Goal: Task Accomplishment & Management: Manage account settings

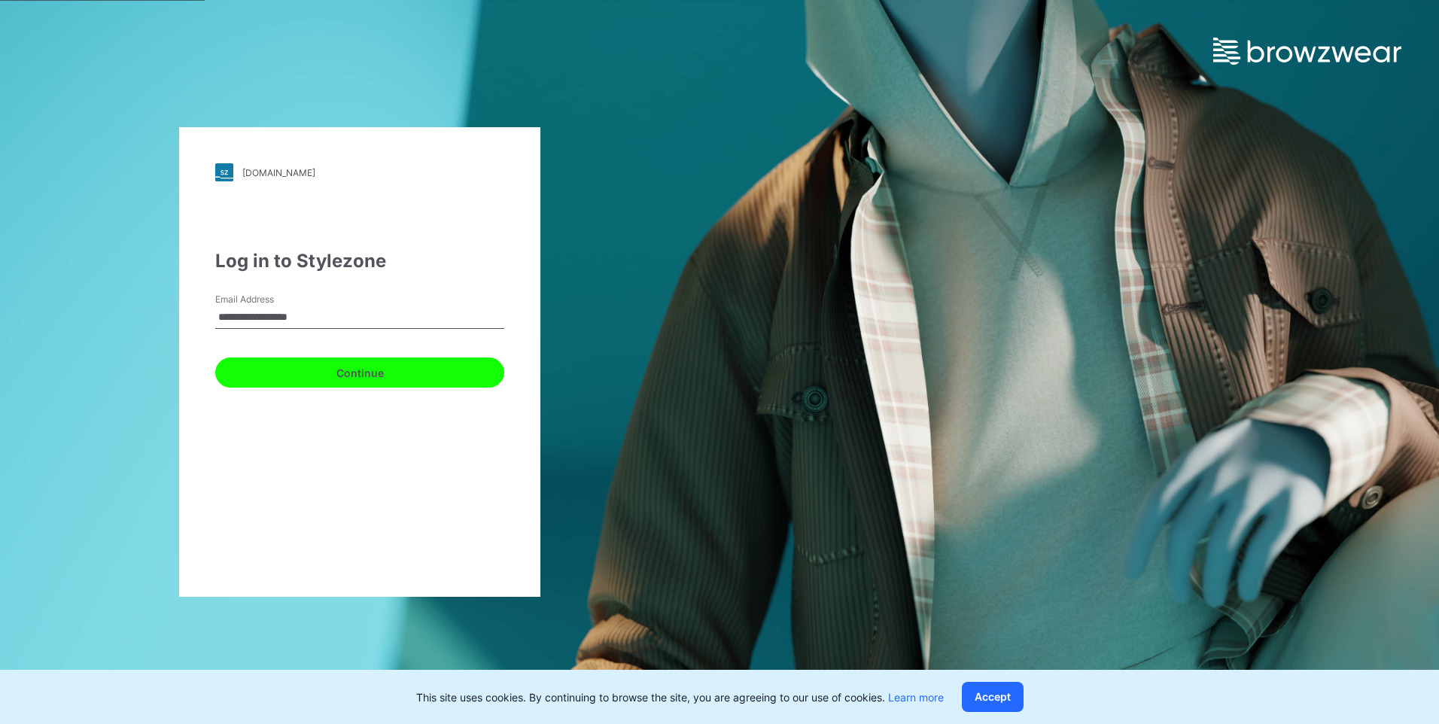
click at [385, 371] on button "Continue" at bounding box center [359, 373] width 289 height 30
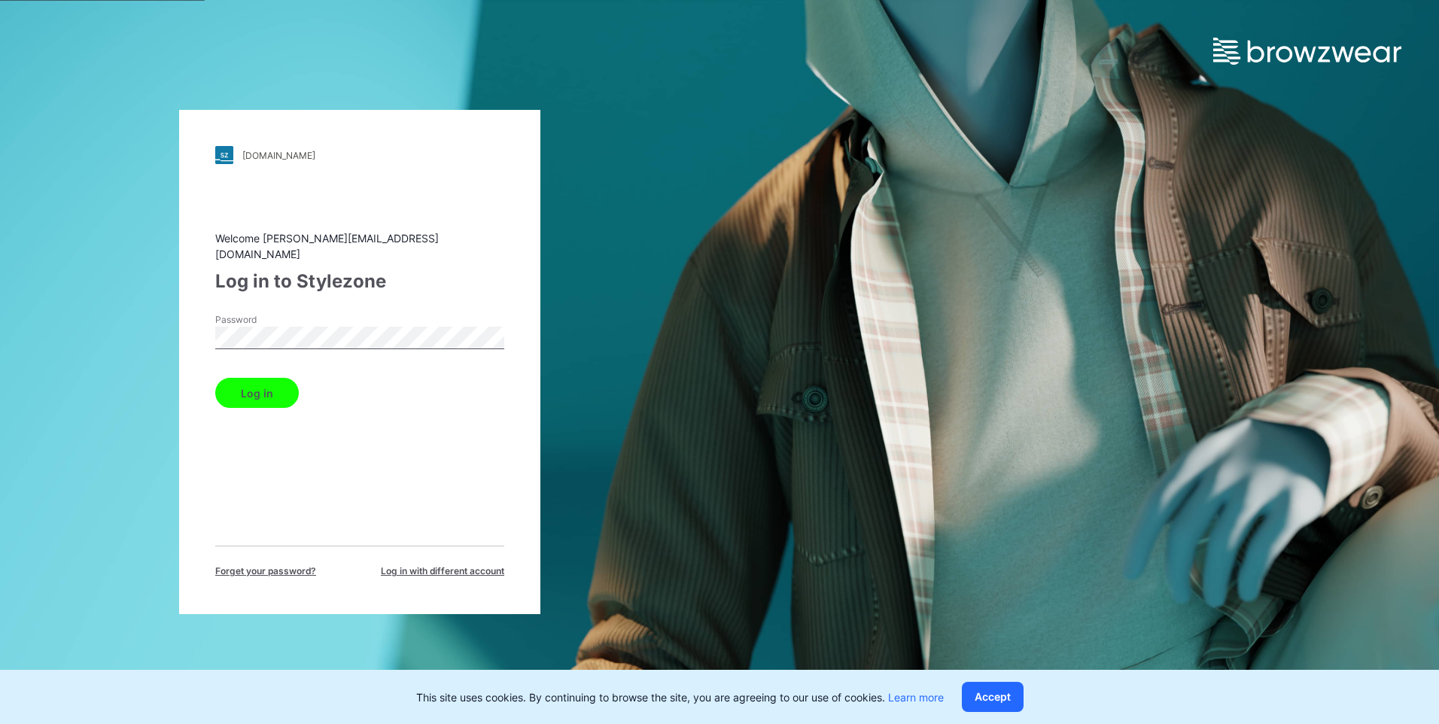
click at [236, 397] on button "Log in" at bounding box center [257, 393] width 84 height 30
click at [184, 341] on div "[DOMAIN_NAME] Loading... Welcome [PERSON_NAME][EMAIL_ADDRESS][DOMAIN_NAME] Log …" at bounding box center [359, 362] width 361 height 504
click at [269, 397] on button "Log in" at bounding box center [257, 393] width 84 height 30
